Goal: Check status

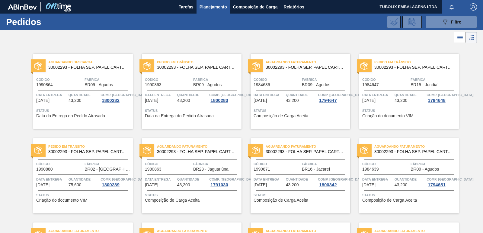
click at [81, 106] on div "Aguardando Descarga 30002293 - FOLHA SEP. PAPEL CARTAO 1200x1000M 350g Código 1…" at bounding box center [83, 91] width 100 height 75
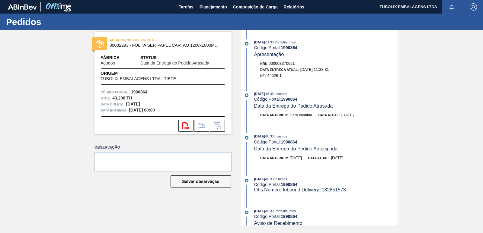
click at [476, 6] on img "button" at bounding box center [472, 6] width 7 height 7
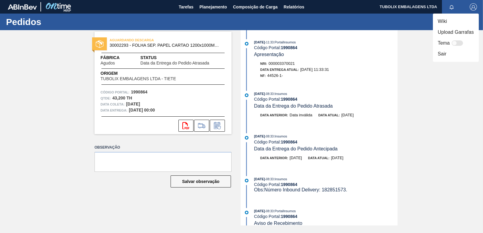
click at [440, 55] on li "Sair" at bounding box center [456, 54] width 46 height 11
